Goal: Task Accomplishment & Management: Manage account settings

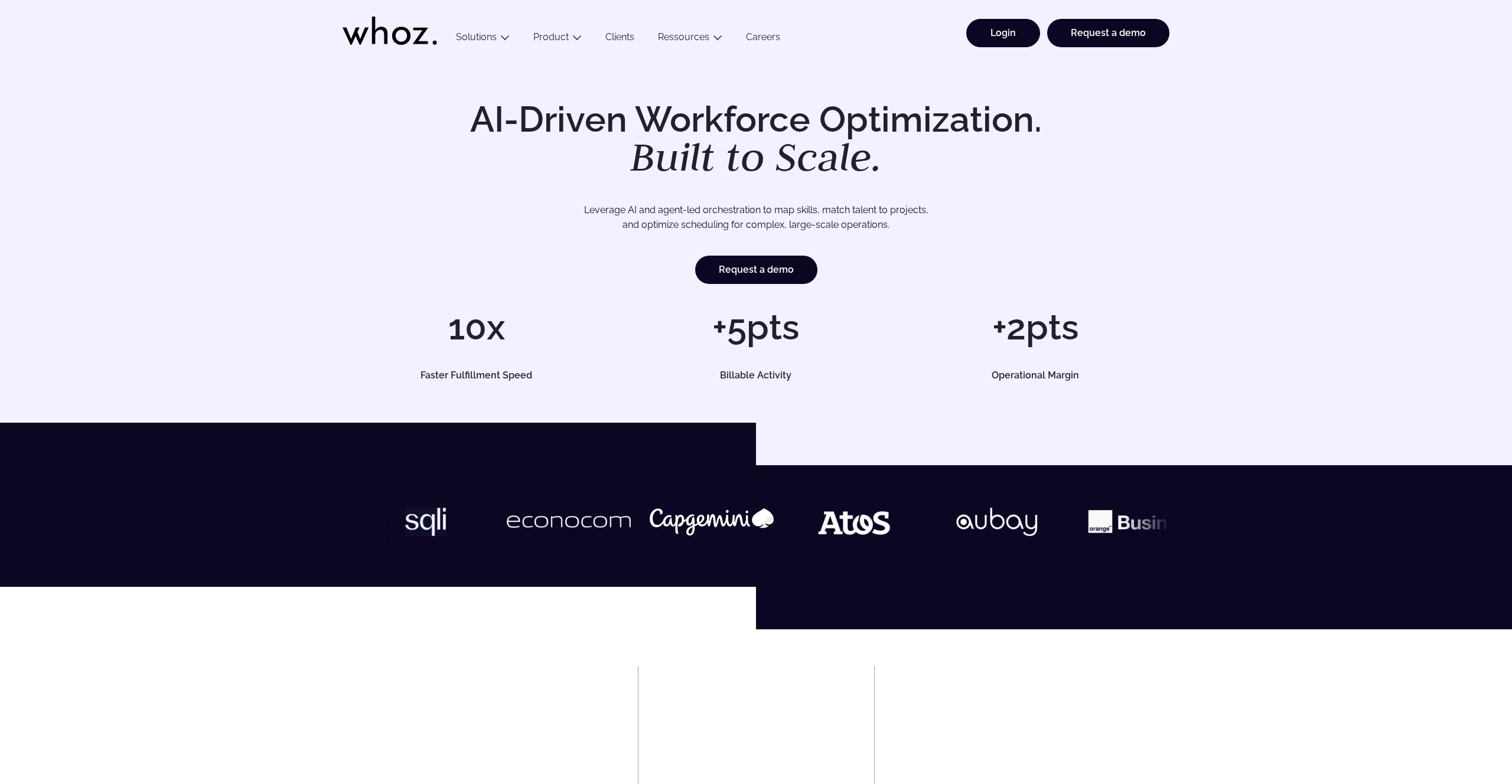
click at [1002, 37] on link "Login" at bounding box center [1003, 33] width 74 height 28
click at [1009, 51] on li "Login" at bounding box center [999, 39] width 81 height 40
click at [1006, 42] on link "Login" at bounding box center [1003, 33] width 74 height 28
